Goal: Task Accomplishment & Management: Complete application form

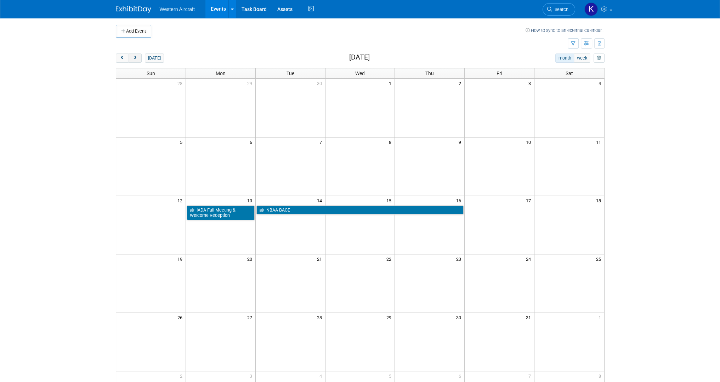
click at [136, 59] on span "next" at bounding box center [134, 58] width 5 height 5
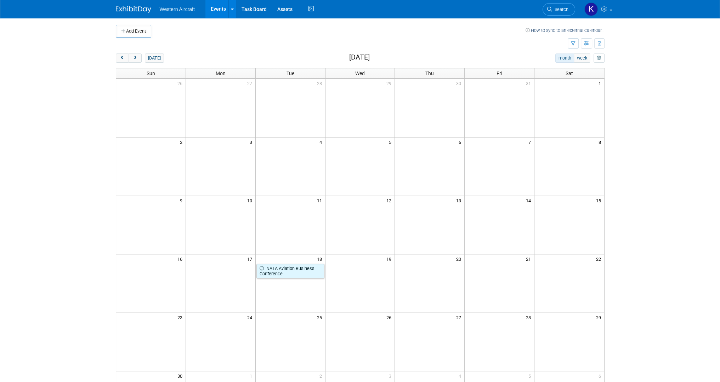
click at [205, 285] on td at bounding box center [221, 283] width 70 height 58
click at [221, 269] on td at bounding box center [221, 270] width 70 height 15
click at [137, 32] on button "Add Event" at bounding box center [133, 31] width 35 height 13
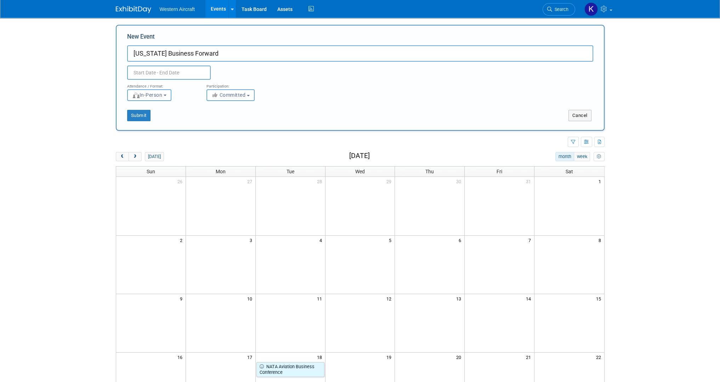
type input "[US_STATE] Business Forward"
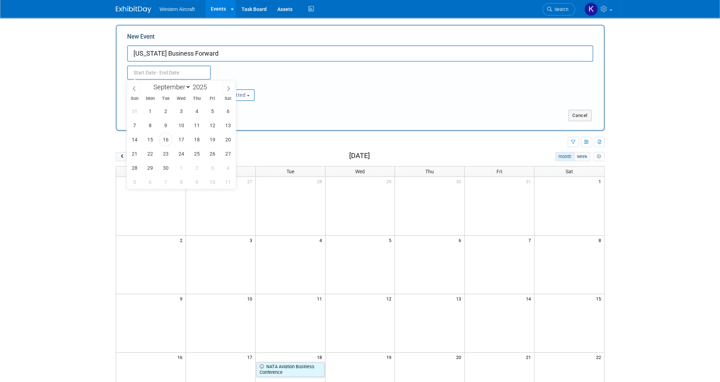
click at [184, 75] on input "text" at bounding box center [169, 73] width 84 height 14
click at [227, 88] on icon at bounding box center [228, 88] width 5 height 5
select select "10"
click at [152, 154] on span "17" at bounding box center [150, 154] width 14 height 14
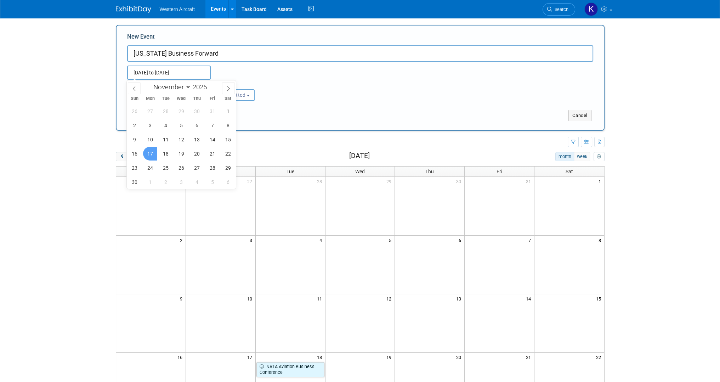
click at [152, 154] on span "17" at bounding box center [150, 154] width 14 height 14
type input "Nov 17, 2025 to Nov 17, 2025"
click at [216, 96] on span "Fri" at bounding box center [213, 98] width 16 height 5
click at [322, 84] on div "Attendance / Format: <img src="https://www.exhibitday.com/Images/Format-InPerso…" at bounding box center [360, 90] width 477 height 21
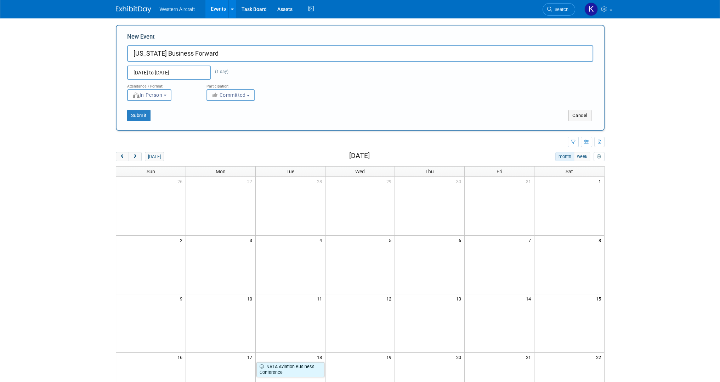
click at [230, 97] on span "Committed" at bounding box center [228, 95] width 34 height 6
click at [229, 121] on label "Considering" at bounding box center [233, 121] width 47 height 9
click at [213, 121] on input "Considering" at bounding box center [211, 122] width 5 height 5
select select "2"
click at [146, 117] on button "Submit" at bounding box center [138, 115] width 23 height 11
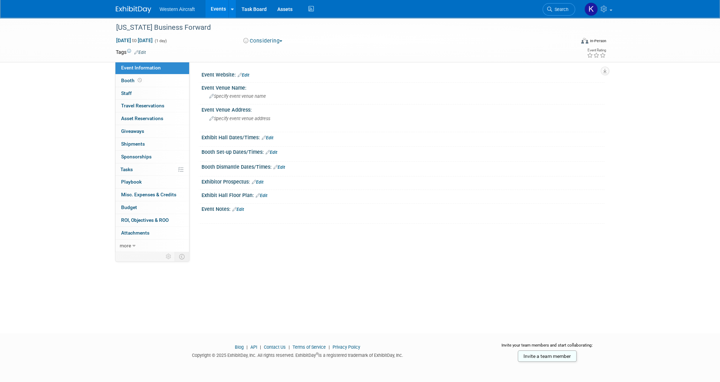
click at [246, 78] on div at bounding box center [403, 79] width 392 height 2
click at [246, 76] on link "Edit" at bounding box center [244, 75] width 12 height 5
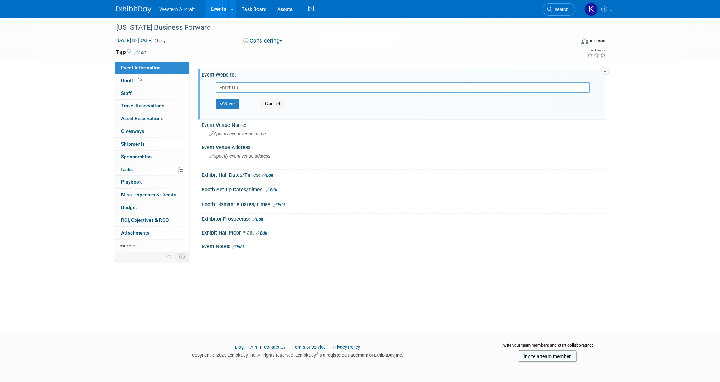
click at [244, 89] on input "text" at bounding box center [403, 87] width 374 height 11
type input "https://forward.utahbusiness.com/?utm_source=bannerad&utm_medium=ubdaily&utm_ca…"
click at [228, 104] on button "Save" at bounding box center [227, 103] width 23 height 11
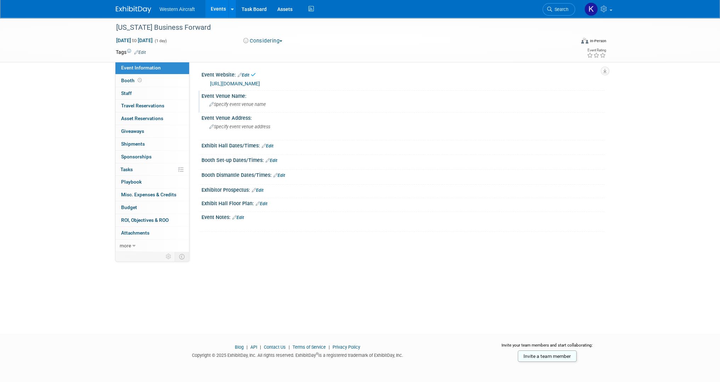
click at [249, 105] on span "Specify event venue name" at bounding box center [237, 104] width 57 height 5
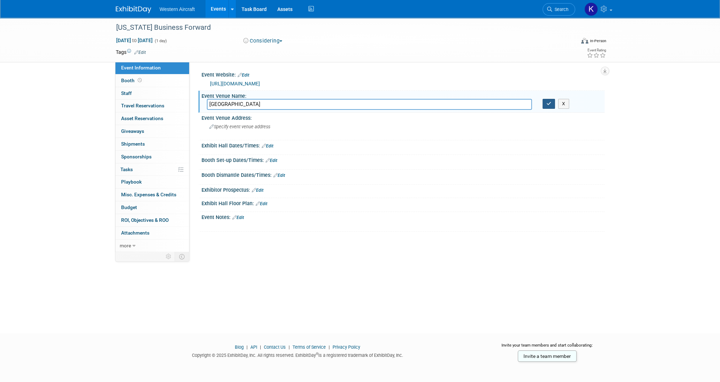
type input "Hyatt Regency Salt Lake City"
click at [547, 101] on icon "button" at bounding box center [548, 103] width 5 height 5
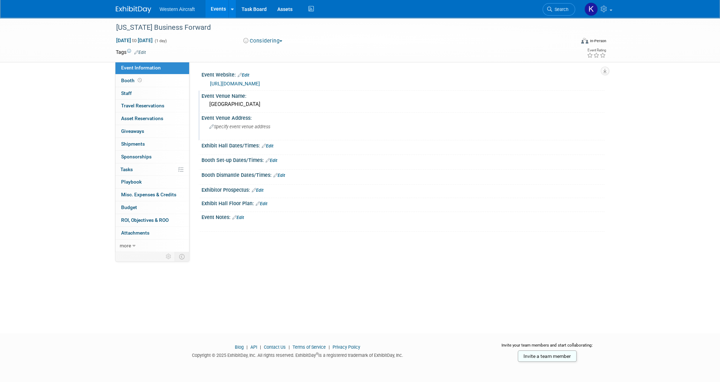
click at [249, 129] on div "Specify event venue address" at bounding box center [285, 129] width 157 height 16
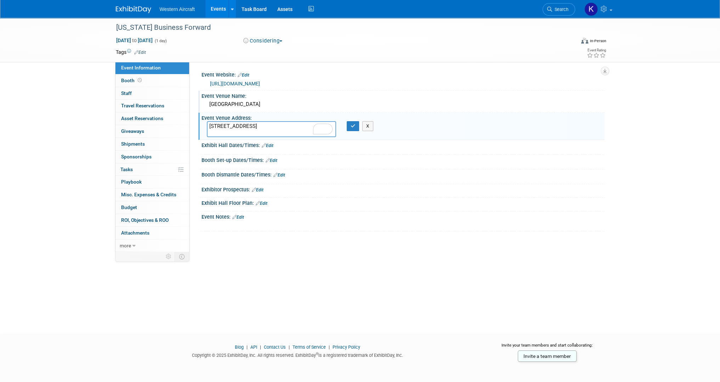
drag, startPoint x: 265, startPoint y: 125, endPoint x: 271, endPoint y: 124, distance: 6.0
click at [266, 125] on textarea "170 South West TempleSalt Lake CityUtah" at bounding box center [271, 129] width 129 height 16
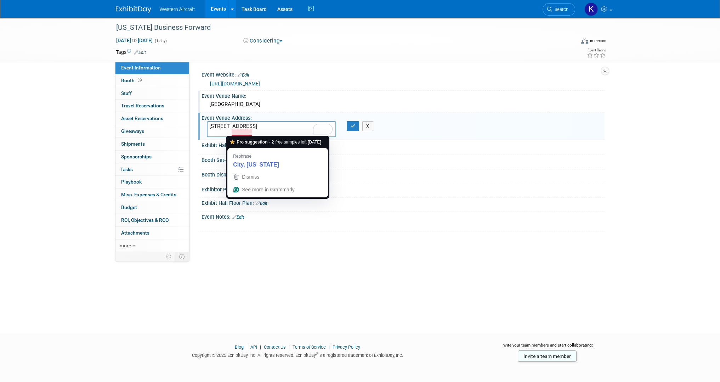
click at [242, 132] on textarea "170 South West Temple Salt Lake CityUtah" at bounding box center [271, 129] width 129 height 16
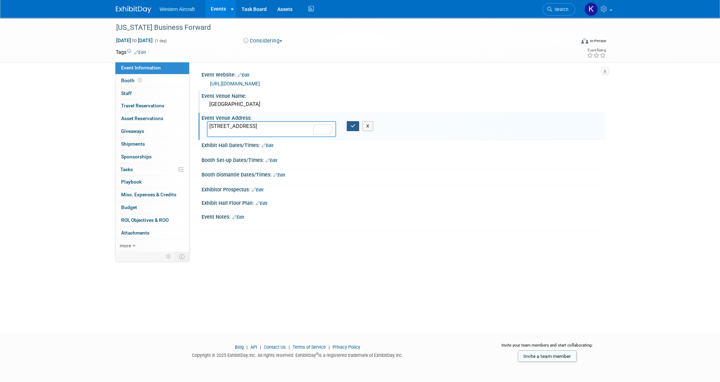
type textarea "170 South West Temple Salt Lake City, UT 84101"
click at [352, 124] on icon "button" at bounding box center [353, 126] width 5 height 5
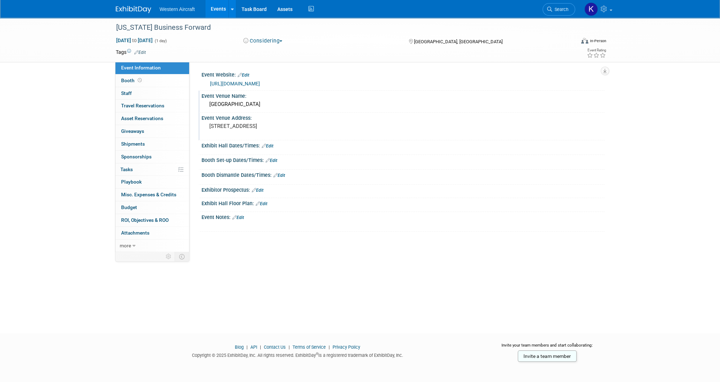
click at [272, 145] on link "Edit" at bounding box center [268, 145] width 12 height 5
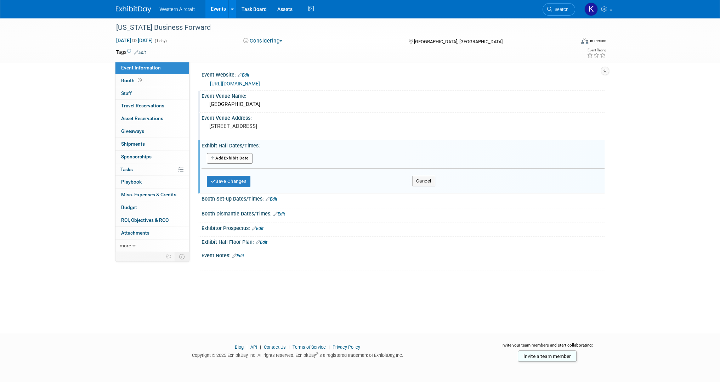
click at [227, 161] on button "Add Another Exhibit Date" at bounding box center [230, 158] width 46 height 11
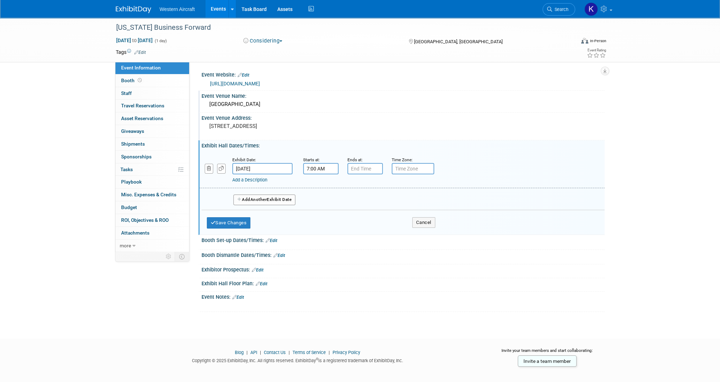
click at [318, 172] on input "7:00 AM" at bounding box center [320, 168] width 35 height 11
click at [323, 169] on input "7:00 AM" at bounding box center [320, 168] width 35 height 11
type input "8:30 AM"
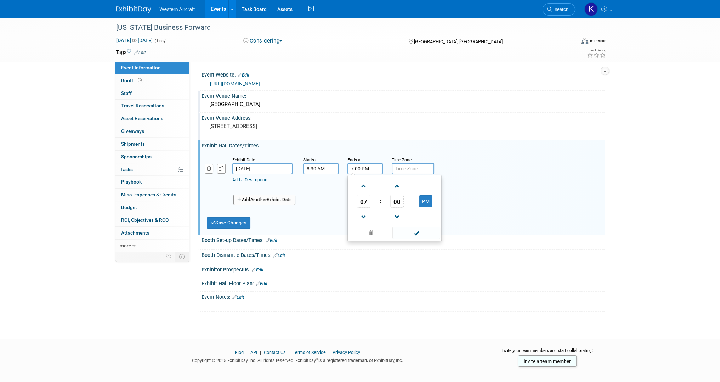
drag, startPoint x: 375, startPoint y: 168, endPoint x: 324, endPoint y: 165, distance: 51.1
click at [325, 165] on div "Exhibit Date: Nov 17, 2025 Starts at: 8:30 AM Ends at: 7:00 PM 07 : 00 PM 12 01…" at bounding box center [401, 170] width 405 height 36
type input "4:30 PM"
type input "MT"
click at [264, 199] on span "Another" at bounding box center [258, 199] width 17 height 5
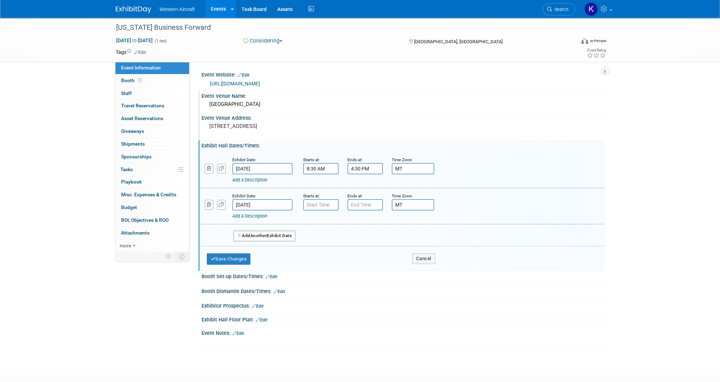
click at [285, 204] on input "Nov 18, 2025" at bounding box center [262, 204] width 60 height 11
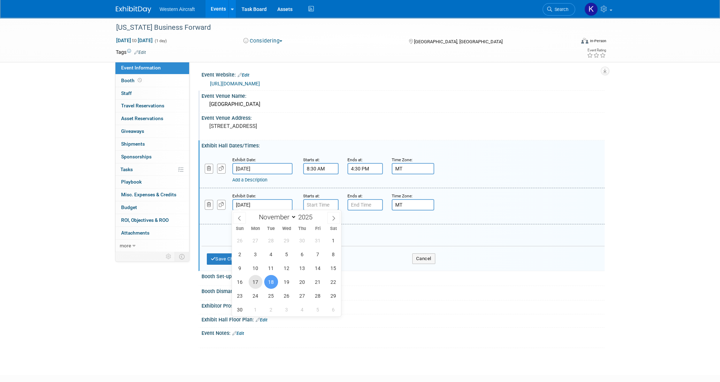
click at [253, 281] on span "17" at bounding box center [256, 282] width 14 height 14
type input "Nov 17, 2025"
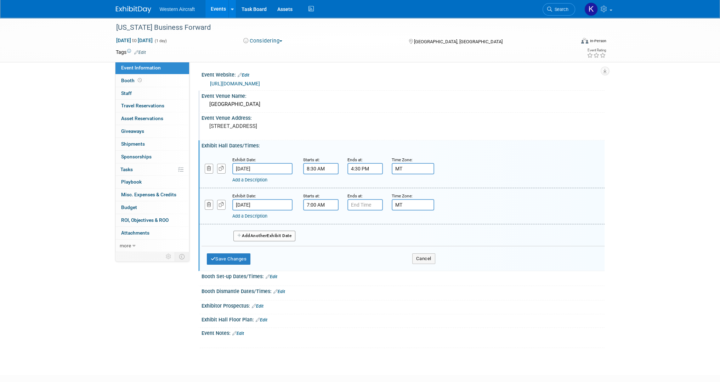
click at [318, 205] on input "7:00 AM" at bounding box center [320, 204] width 35 height 11
type input "4:45 PM"
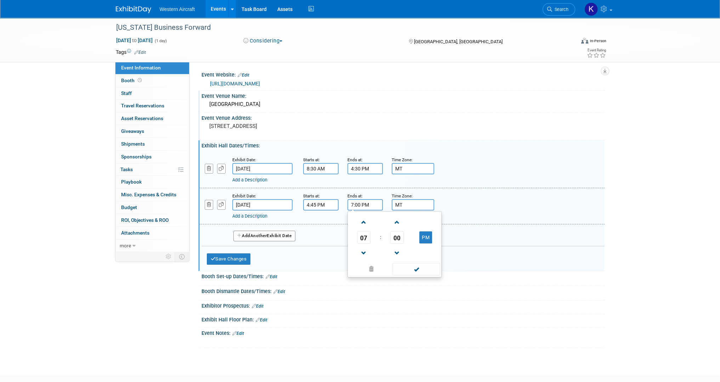
click at [318, 205] on input "4:45 PM" at bounding box center [320, 204] width 35 height 11
click at [358, 204] on input "7:00 PM" at bounding box center [364, 204] width 35 height 11
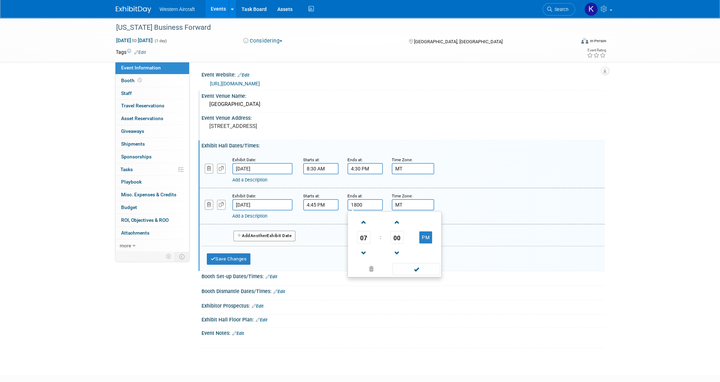
type input "6:00 PM"
click at [246, 217] on div "Add a Description" at bounding box center [383, 216] width 303 height 6
click at [246, 217] on link "Add a Description" at bounding box center [249, 215] width 35 height 5
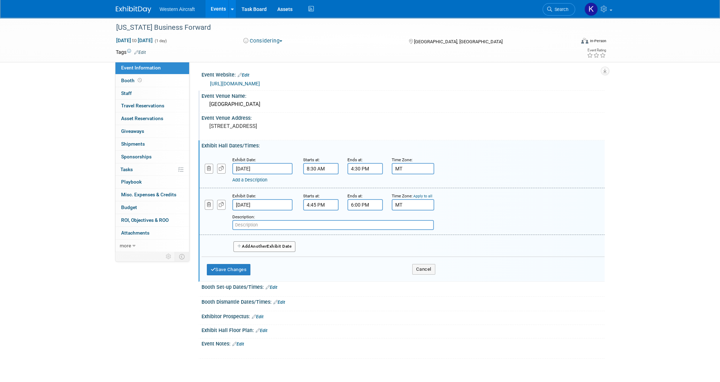
click at [256, 223] on input "text" at bounding box center [333, 225] width 202 height 10
type input "VIP Afterparty"
click at [237, 266] on button "Save Changes" at bounding box center [229, 269] width 44 height 11
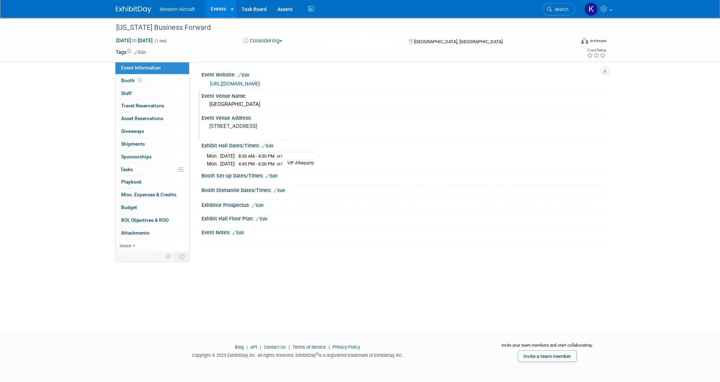
click at [142, 53] on link "Edit" at bounding box center [140, 52] width 12 height 5
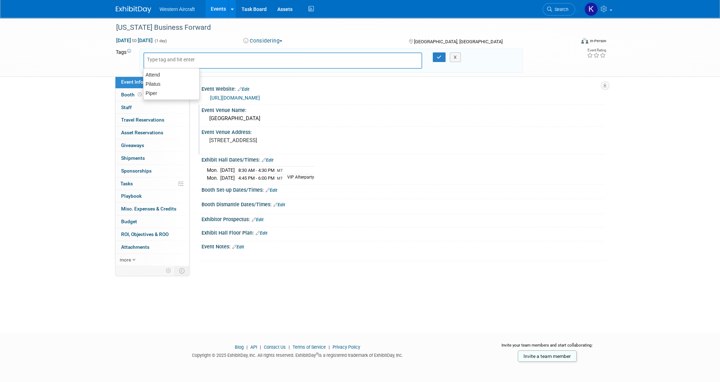
click at [95, 60] on div "Utah Business Forward Nov 17, 2025 to Nov 17, 2025 (1 day) Nov 17, 2025 to Nov …" at bounding box center [360, 47] width 720 height 59
click at [455, 58] on button "X" at bounding box center [455, 57] width 11 height 10
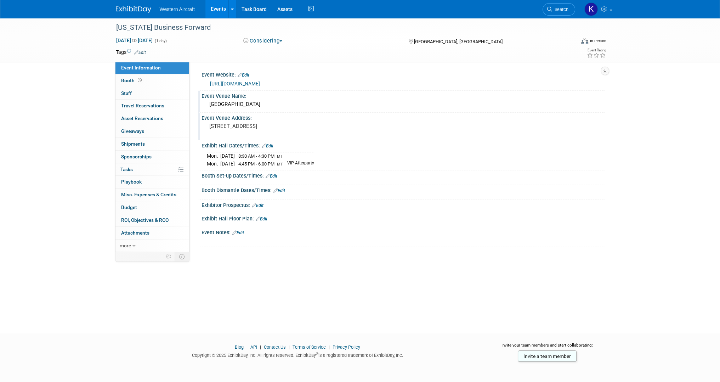
click at [224, 8] on link "Events" at bounding box center [218, 9] width 26 height 18
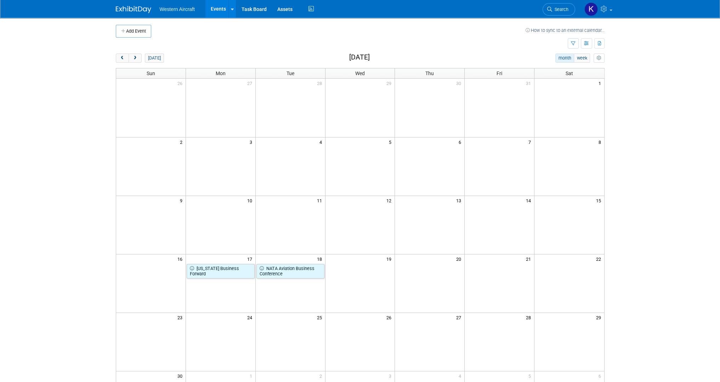
click at [563, 101] on td at bounding box center [569, 108] width 70 height 58
click at [129, 26] on button "Add Event" at bounding box center [133, 31] width 35 height 13
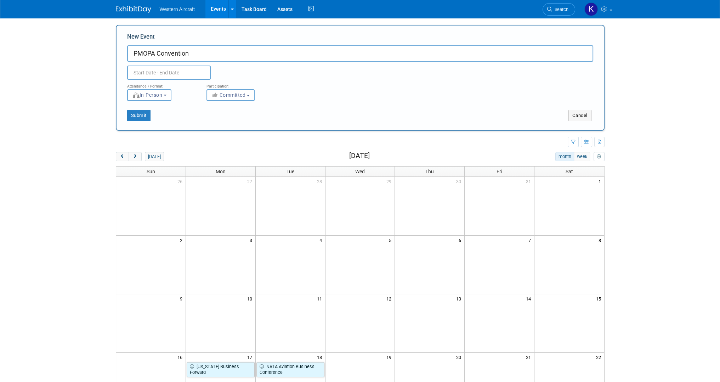
type input "PMOPA Convention"
click at [165, 65] on div "Duplicate Event Warning" at bounding box center [360, 71] width 477 height 18
click at [164, 79] on body "Western Aircraft Events Add Event Bulk Upload Events Shareable Event Boards Rec…" at bounding box center [360, 191] width 720 height 382
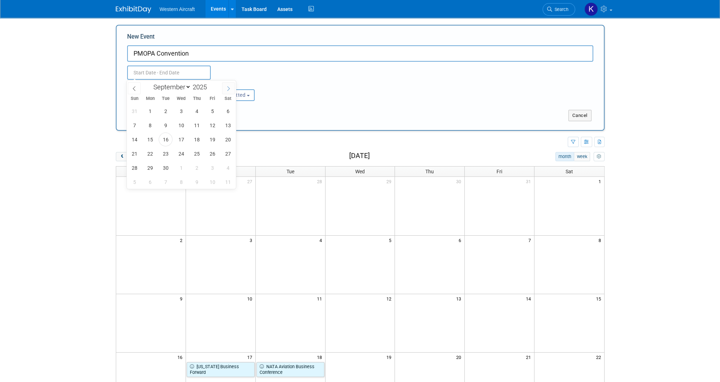
click at [232, 90] on span at bounding box center [228, 88] width 13 height 12
select select "10"
click at [227, 111] on span "1" at bounding box center [228, 111] width 14 height 14
click at [153, 124] on span "3" at bounding box center [150, 125] width 14 height 14
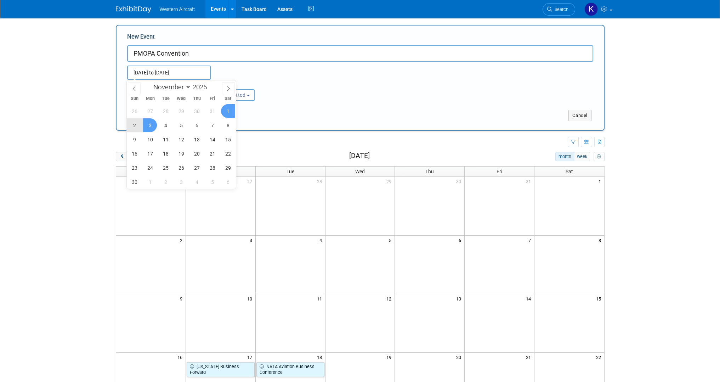
type input "Nov 1, 2025 to Nov 3, 2025"
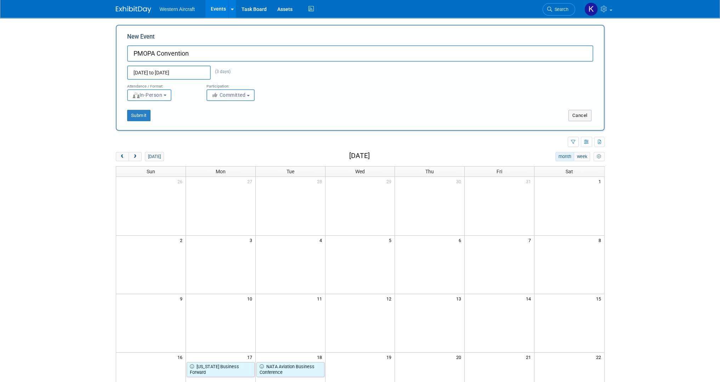
click at [243, 96] on span "Committed" at bounding box center [228, 95] width 34 height 6
click at [241, 120] on label "Considering" at bounding box center [233, 121] width 47 height 9
click at [213, 120] on input "Considering" at bounding box center [211, 122] width 5 height 5
select select "2"
click at [142, 118] on button "Submit" at bounding box center [138, 115] width 23 height 11
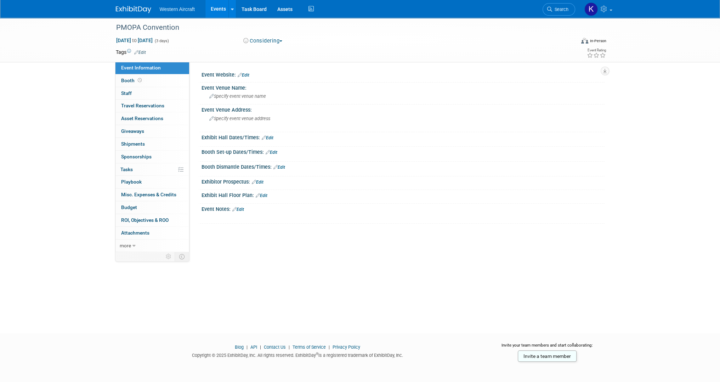
click at [246, 74] on link "Edit" at bounding box center [244, 75] width 12 height 5
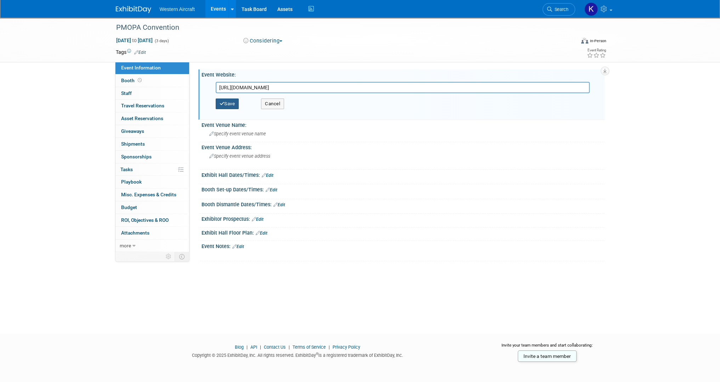
type input "https://www.mmopa.com/2024-convention"
click at [223, 101] on icon "button" at bounding box center [222, 103] width 5 height 5
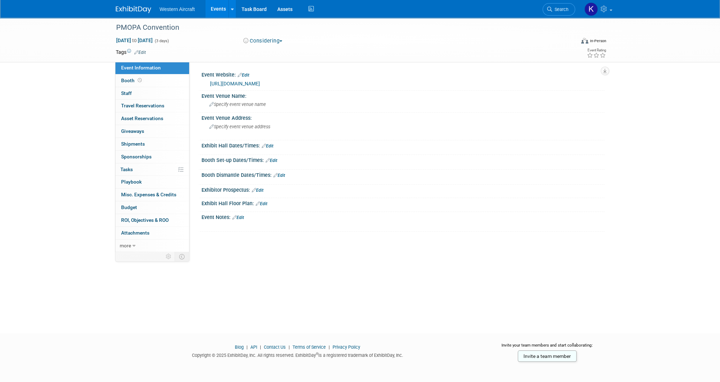
click at [246, 74] on link "Edit" at bounding box center [244, 75] width 12 height 5
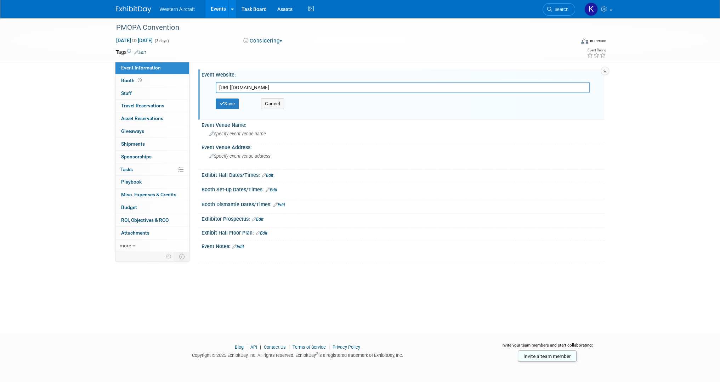
click at [254, 85] on input "https://www.mmopa.com/2024-convention" at bounding box center [403, 87] width 374 height 11
paste input "text"
type input "https://www.mmopa.com/convention"
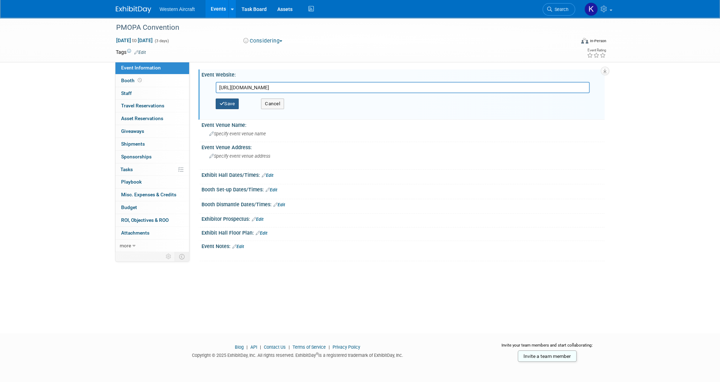
click at [231, 101] on button "Save" at bounding box center [227, 103] width 23 height 11
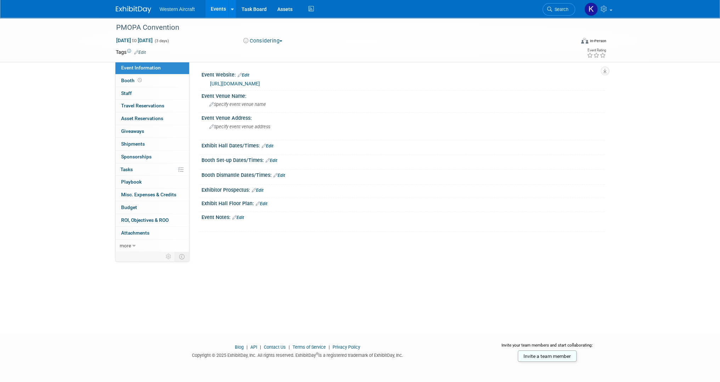
click at [139, 53] on link "Edit" at bounding box center [140, 52] width 12 height 5
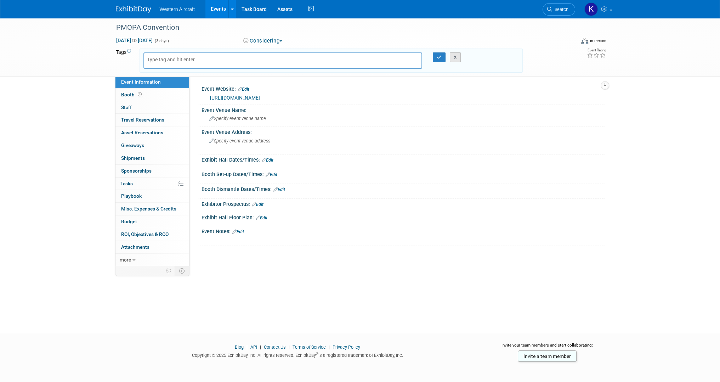
click at [460, 56] on button "X" at bounding box center [455, 57] width 11 height 10
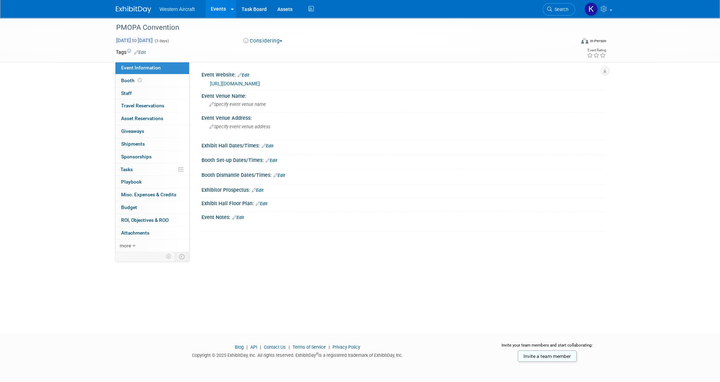
click at [153, 41] on span "Nov 1, 2025 to Nov 3, 2025" at bounding box center [134, 40] width 37 height 6
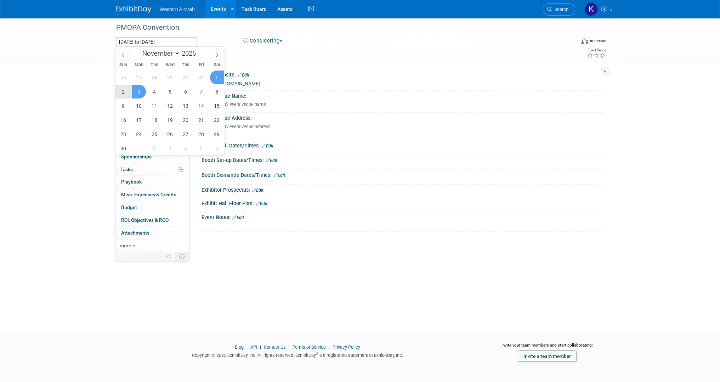
click at [122, 54] on icon at bounding box center [123, 54] width 2 height 5
select select "8"
click at [183, 90] on span "11" at bounding box center [186, 92] width 14 height 14
type input "Sep 11, 2025"
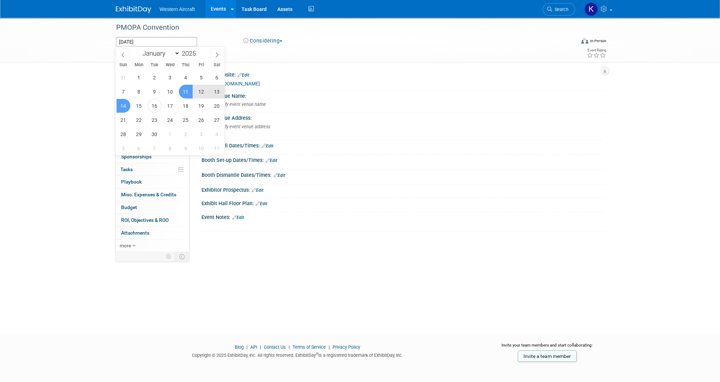
click at [123, 103] on span "14" at bounding box center [124, 106] width 14 height 14
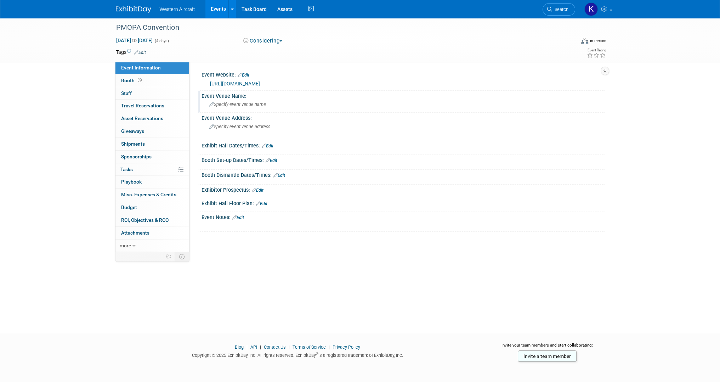
click at [273, 104] on div "Specify event venue name" at bounding box center [403, 104] width 392 height 11
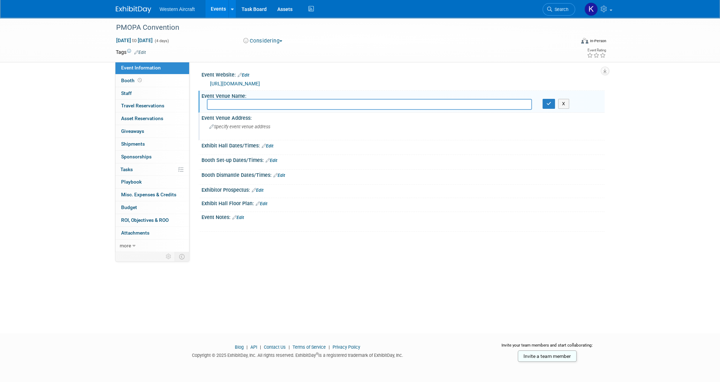
click at [267, 132] on div "Specify event venue address" at bounding box center [285, 129] width 157 height 16
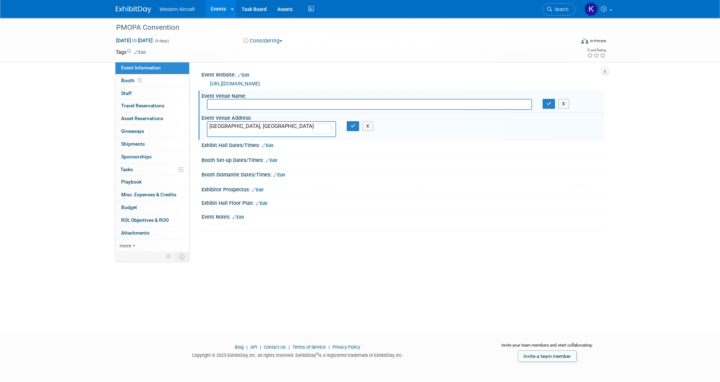
type textarea "[GEOGRAPHIC_DATA], [GEOGRAPHIC_DATA]"
click at [274, 41] on button "Considering" at bounding box center [263, 40] width 44 height 7
click at [277, 72] on link "Not Going" at bounding box center [269, 72] width 56 height 10
click at [258, 108] on input "text" at bounding box center [369, 104] width 325 height 11
type input "Grand Geneva Resort"
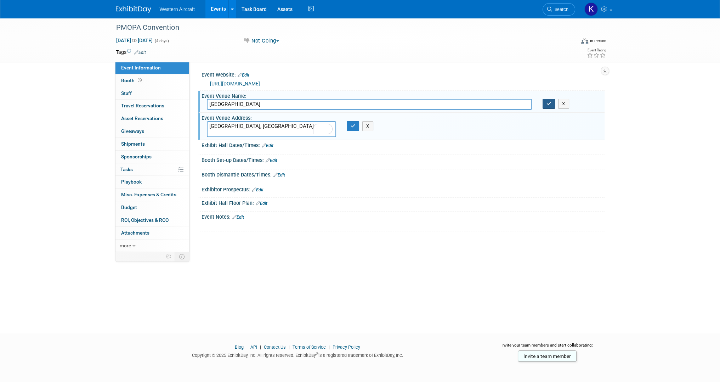
click at [546, 105] on icon "button" at bounding box center [548, 103] width 5 height 5
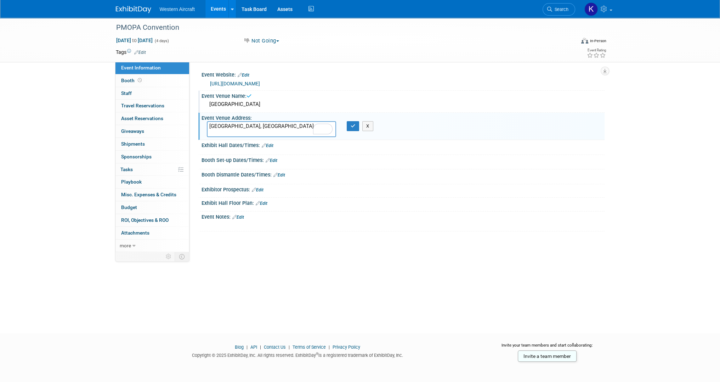
click at [279, 125] on textarea "[GEOGRAPHIC_DATA], [GEOGRAPHIC_DATA]" at bounding box center [271, 129] width 129 height 16
click at [352, 127] on icon "button" at bounding box center [353, 126] width 5 height 5
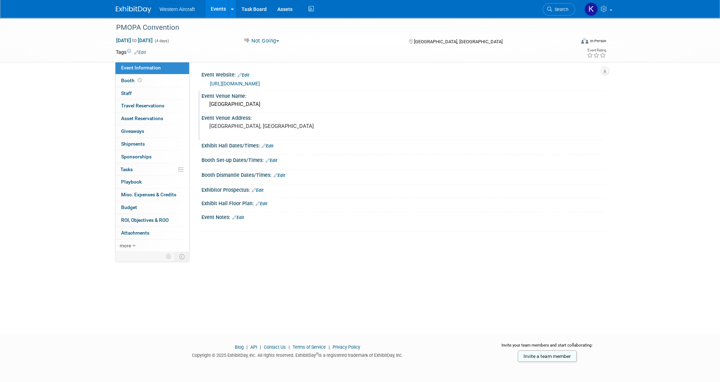
click at [140, 52] on link "Edit" at bounding box center [140, 52] width 12 height 5
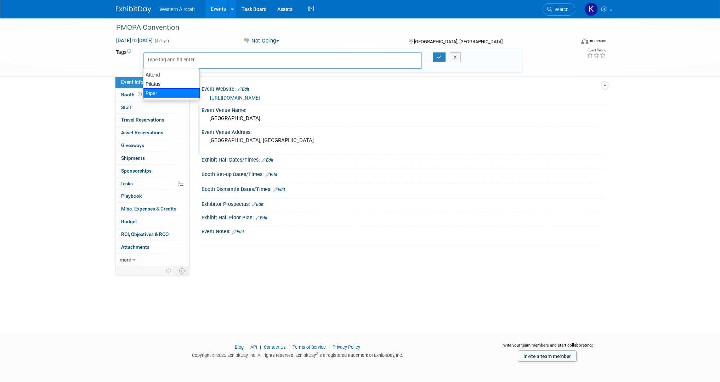
click at [161, 92] on div "Piper" at bounding box center [171, 93] width 57 height 10
type input "Piper"
click at [222, 59] on input "text" at bounding box center [223, 61] width 99 height 7
click at [186, 62] on input "text" at bounding box center [223, 61] width 99 height 7
type input "att"
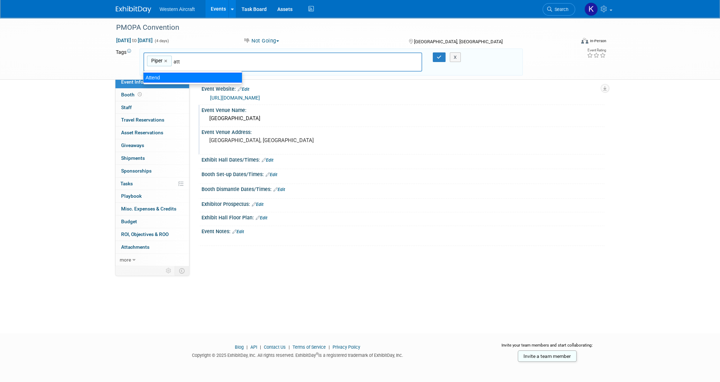
click at [181, 76] on div "Attend" at bounding box center [192, 78] width 99 height 10
type input "Piper, Attend"
click at [436, 55] on button "button" at bounding box center [439, 57] width 13 height 10
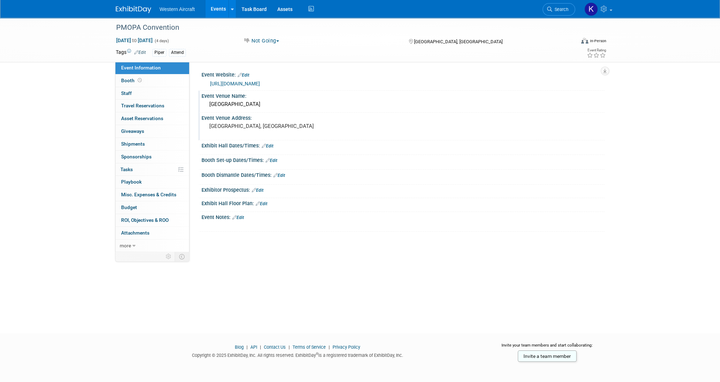
click at [220, 8] on link "Events" at bounding box center [218, 9] width 26 height 18
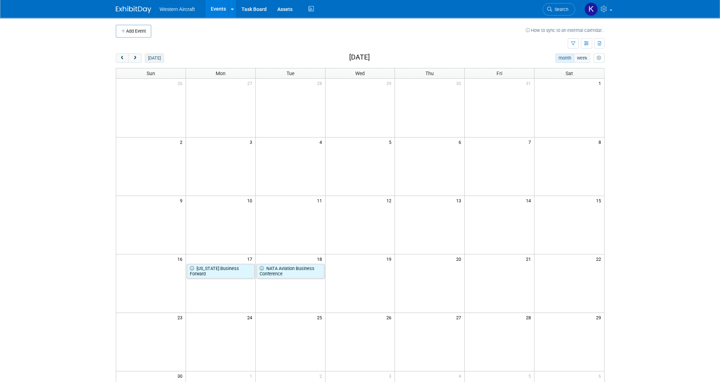
click at [157, 55] on button "[DATE]" at bounding box center [154, 57] width 19 height 9
